Goal: Task Accomplishment & Management: Use online tool/utility

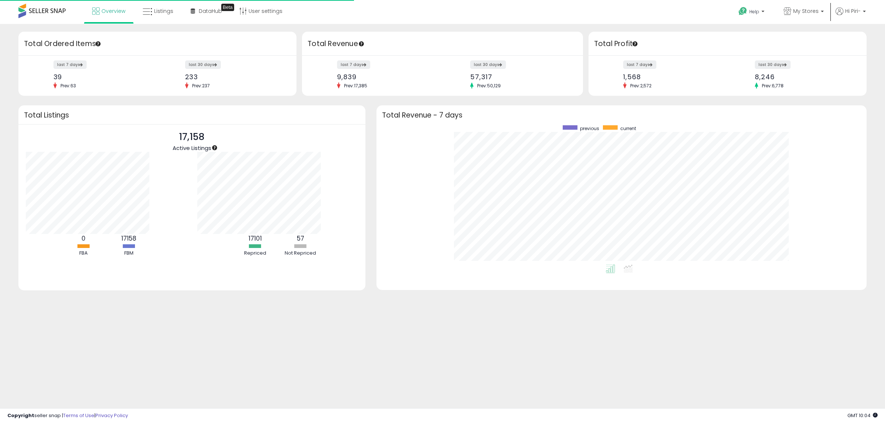
scroll to position [139, 476]
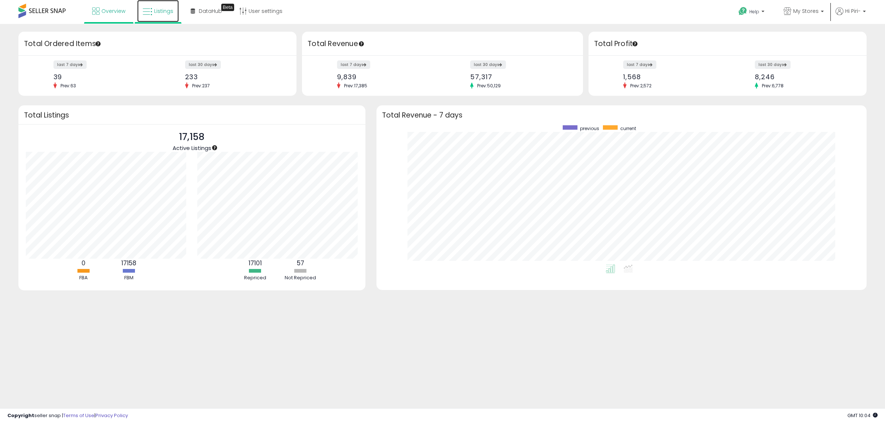
click at [165, 7] on span "Listings" at bounding box center [163, 10] width 19 height 7
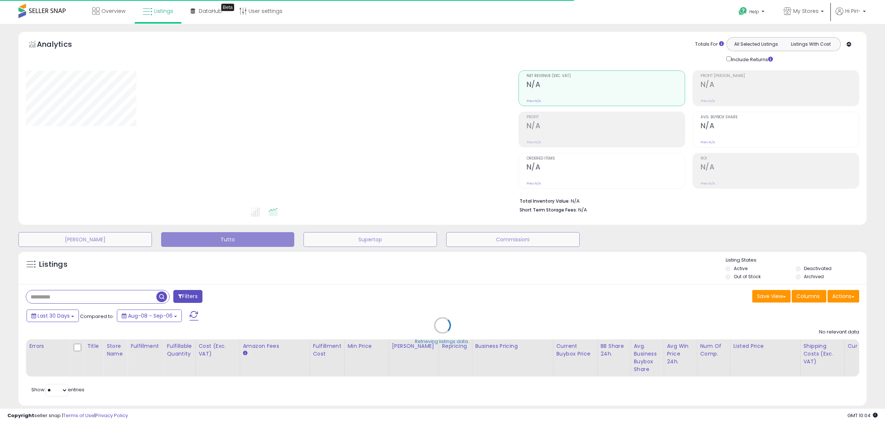
click at [841, 298] on div "Retrieving listings data.." at bounding box center [442, 331] width 859 height 168
click at [839, 297] on div "Retrieving listings data.." at bounding box center [442, 331] width 859 height 168
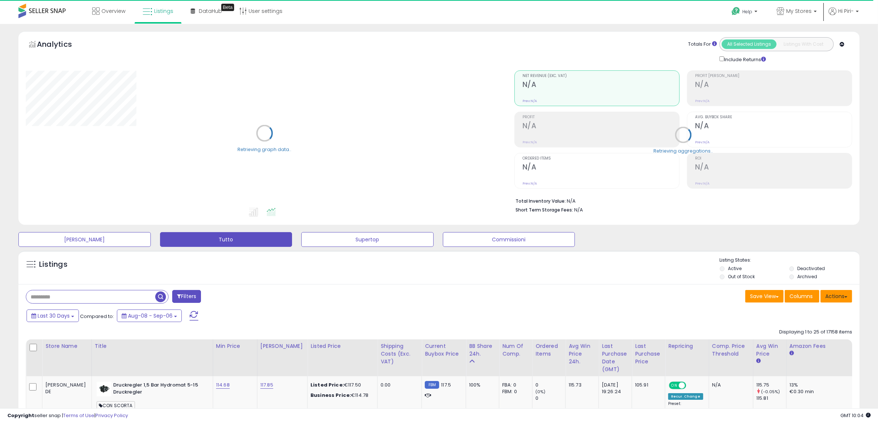
click at [839, 297] on button "Actions" at bounding box center [836, 296] width 32 height 13
click at [795, 310] on link "Import" at bounding box center [806, 311] width 81 height 11
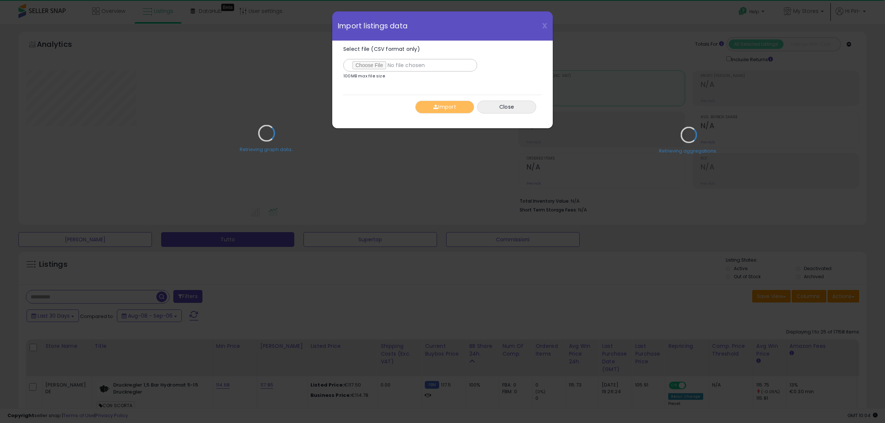
click at [366, 65] on div "Retrieving graph data.." at bounding box center [266, 138] width 493 height 151
click at [368, 63] on div "Retrieving graph data.." at bounding box center [266, 138] width 493 height 151
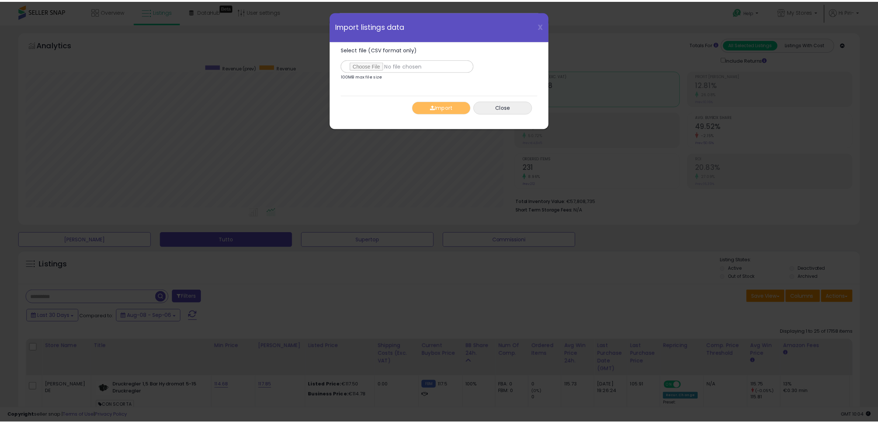
scroll to position [151, 492]
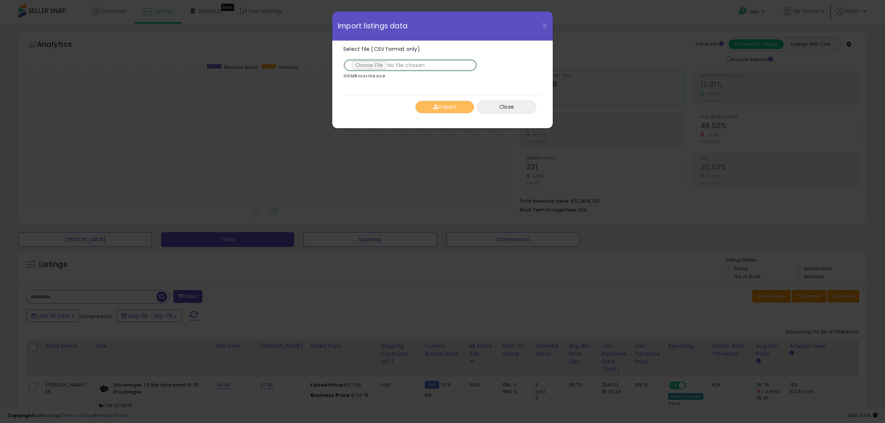
click at [367, 64] on input "Select file (CSV format only)" at bounding box center [410, 65] width 134 height 13
type input "**********"
click at [454, 113] on button "Import" at bounding box center [444, 107] width 59 height 13
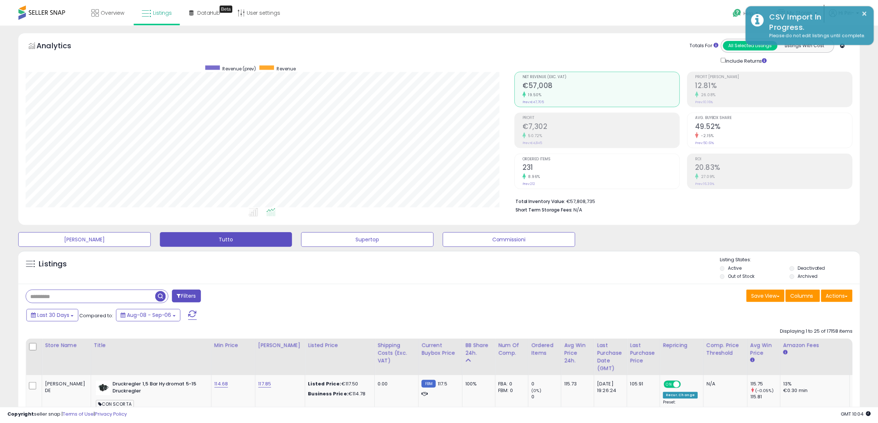
scroll to position [368580, 368242]
